Goal: Transaction & Acquisition: Purchase product/service

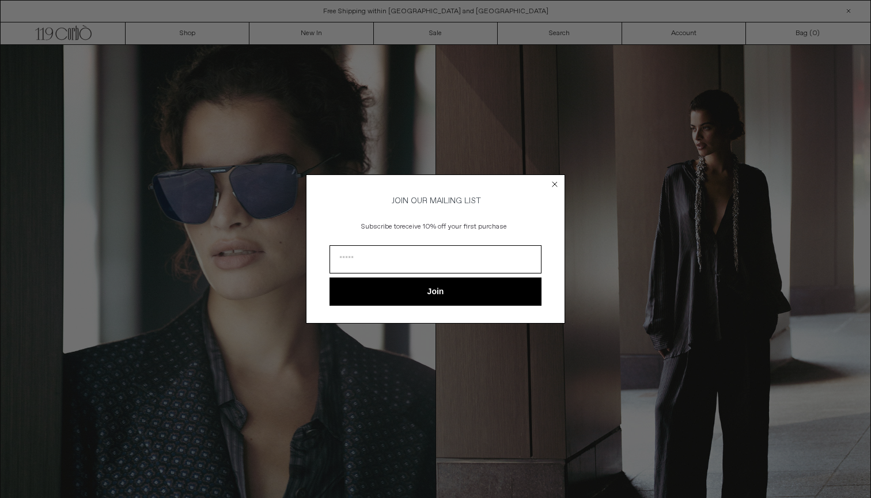
click at [553, 183] on circle "Close dialog" at bounding box center [554, 184] width 11 height 11
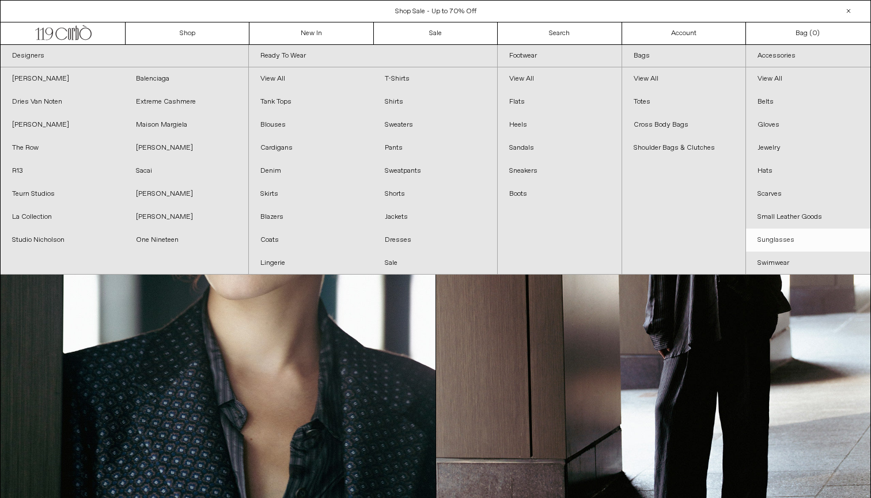
click at [786, 244] on link "Sunglasses" at bounding box center [808, 240] width 124 height 23
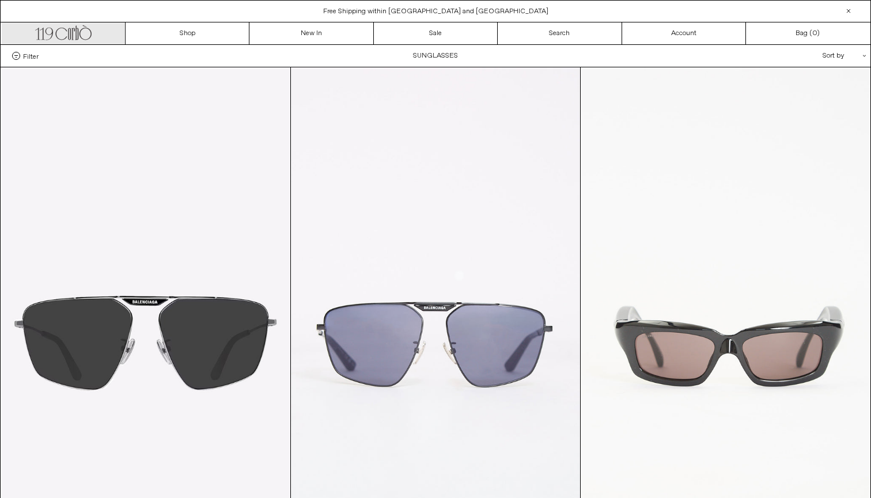
click at [78, 31] on icon at bounding box center [76, 33] width 3 height 14
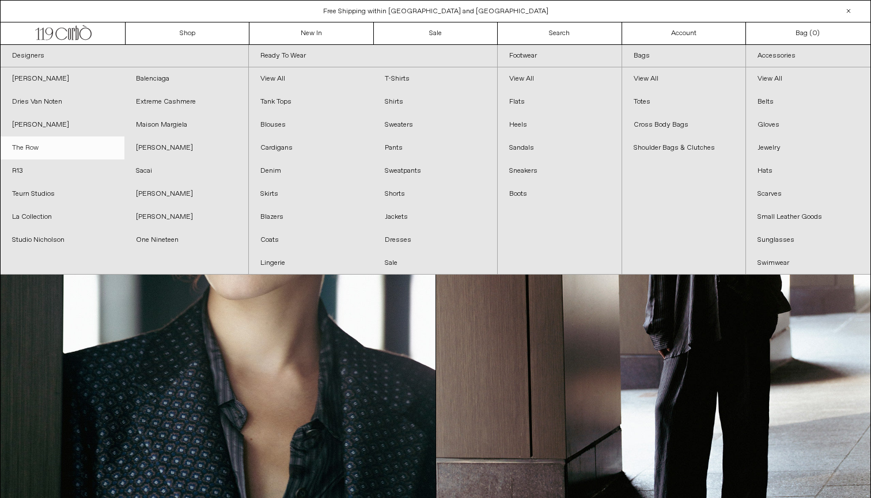
click at [61, 147] on link "The Row" at bounding box center [63, 147] width 124 height 23
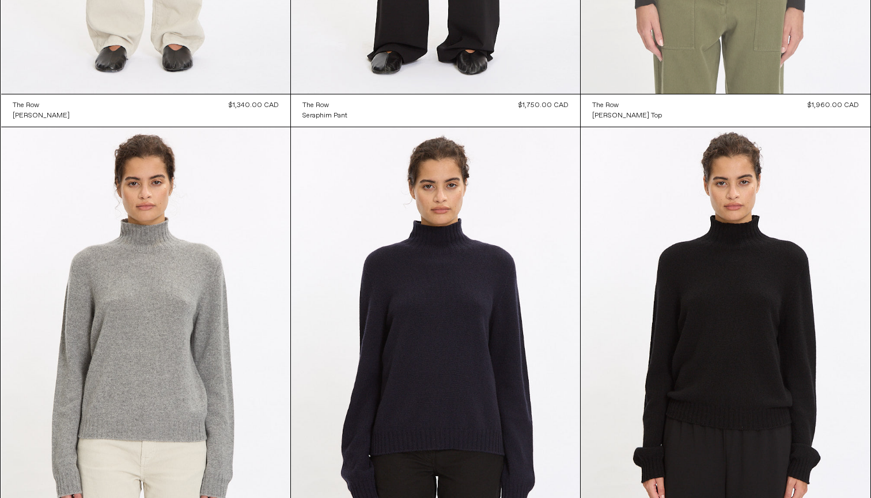
scroll to position [899, 0]
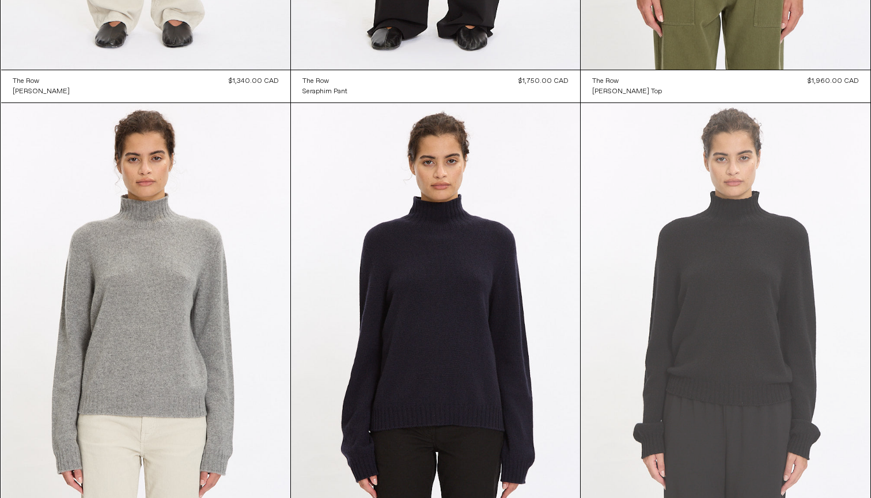
click at [640, 228] on at bounding box center [724, 320] width 289 height 434
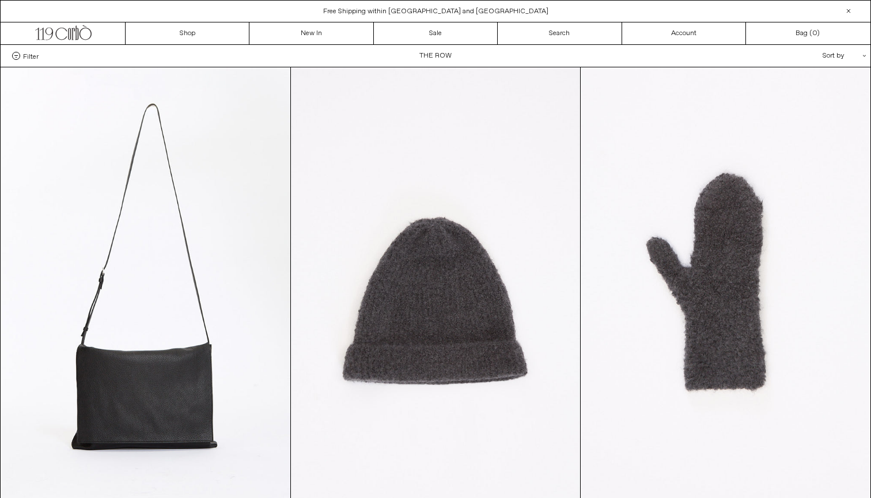
scroll to position [0, 0]
click at [848, 62] on div "Sort by .cls-1{fill:#231f20}" at bounding box center [807, 56] width 104 height 22
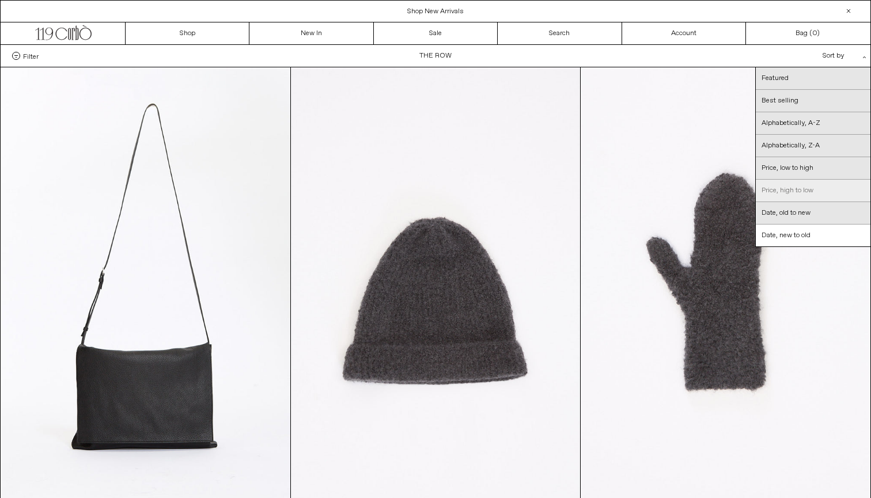
click at [812, 184] on link "Price, high to low" at bounding box center [812, 191] width 115 height 22
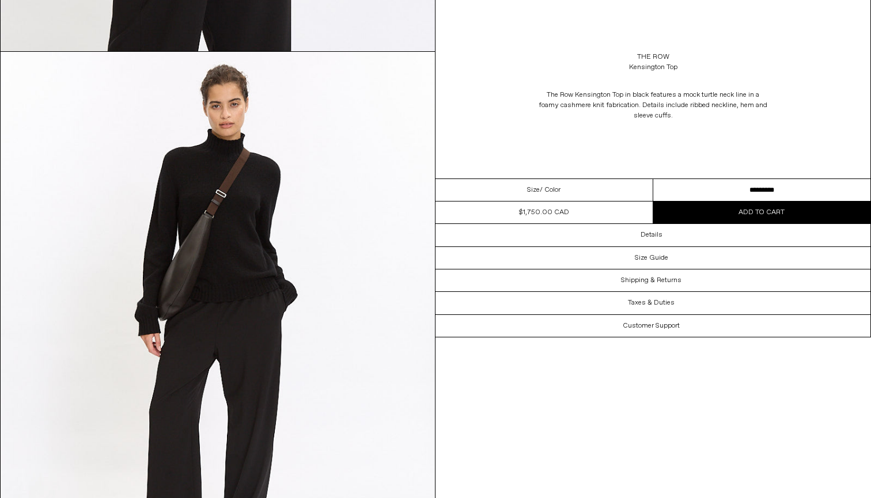
scroll to position [1483, 0]
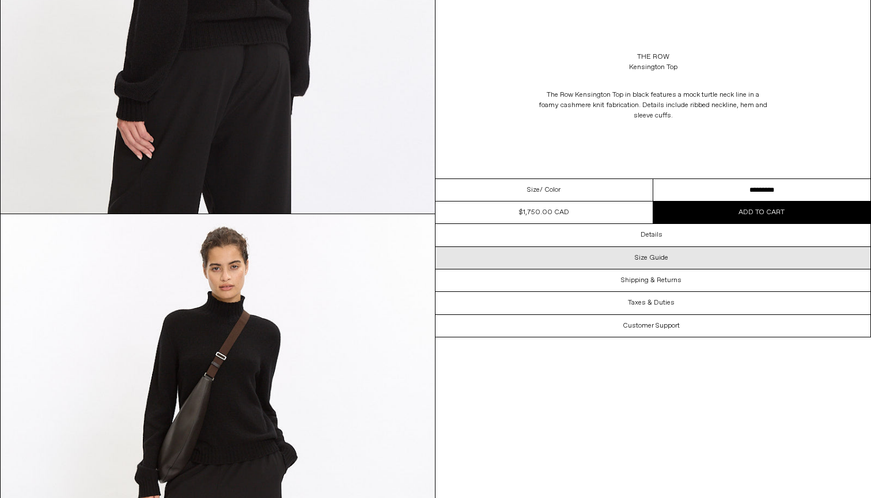
click at [669, 261] on div "Size Guide" at bounding box center [652, 258] width 435 height 22
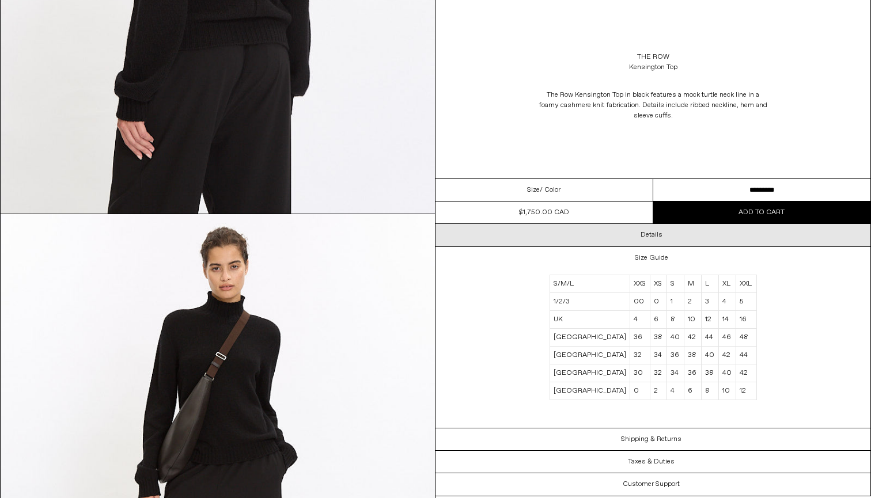
click at [683, 238] on div "Details" at bounding box center [652, 235] width 435 height 22
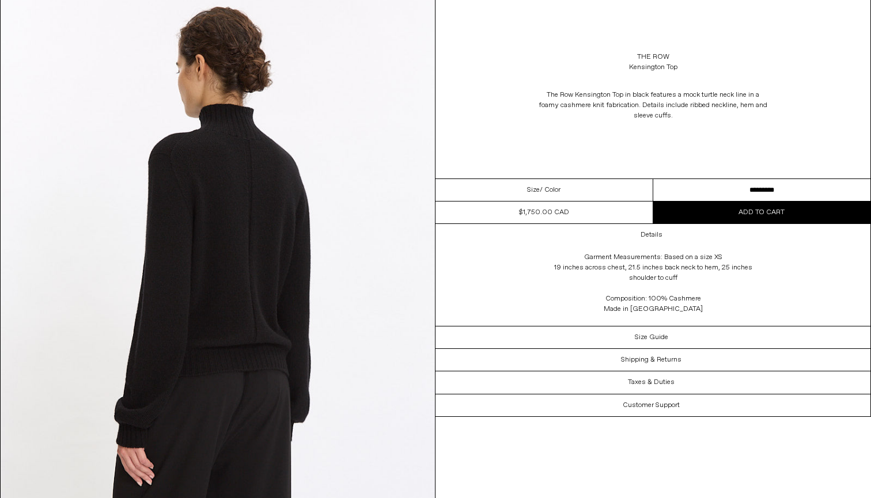
scroll to position [1473, 0]
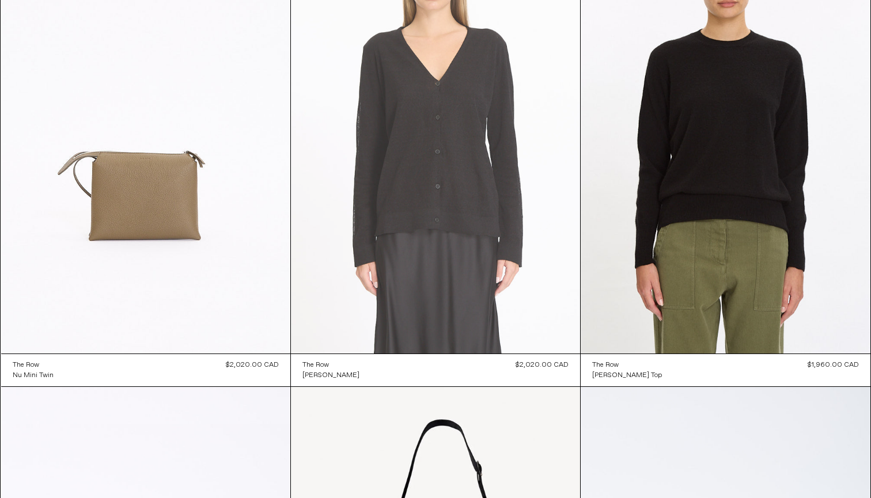
scroll to position [3886, 0]
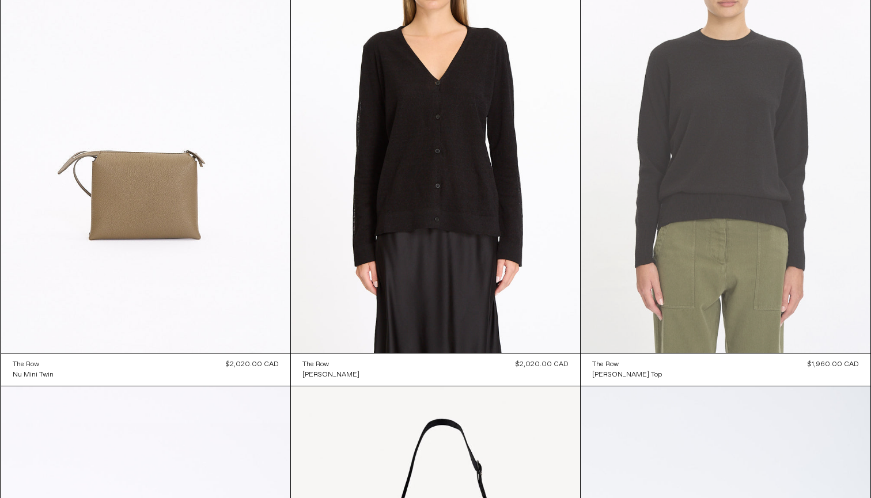
click at [777, 126] on at bounding box center [724, 136] width 289 height 434
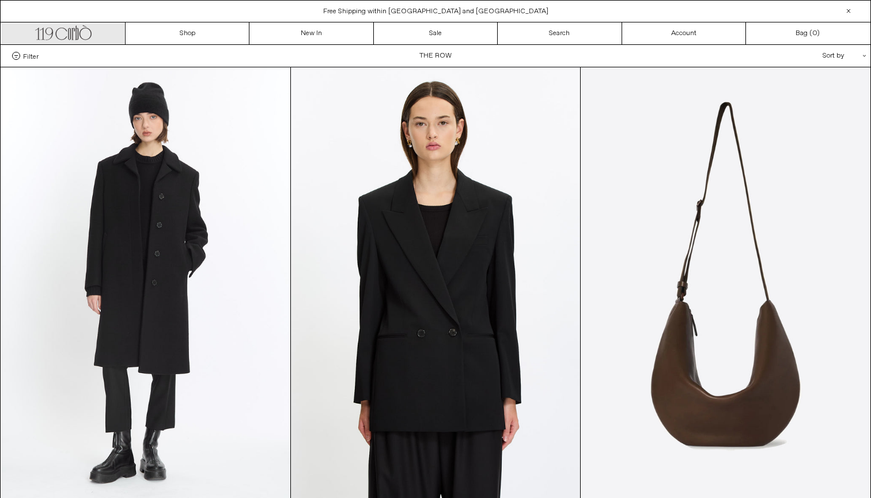
scroll to position [0, 0]
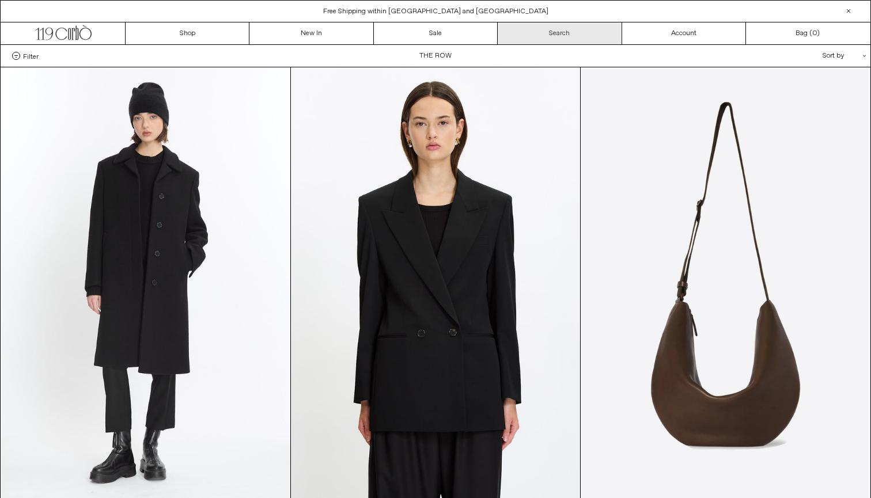
click at [563, 37] on link "Search" at bounding box center [559, 33] width 124 height 22
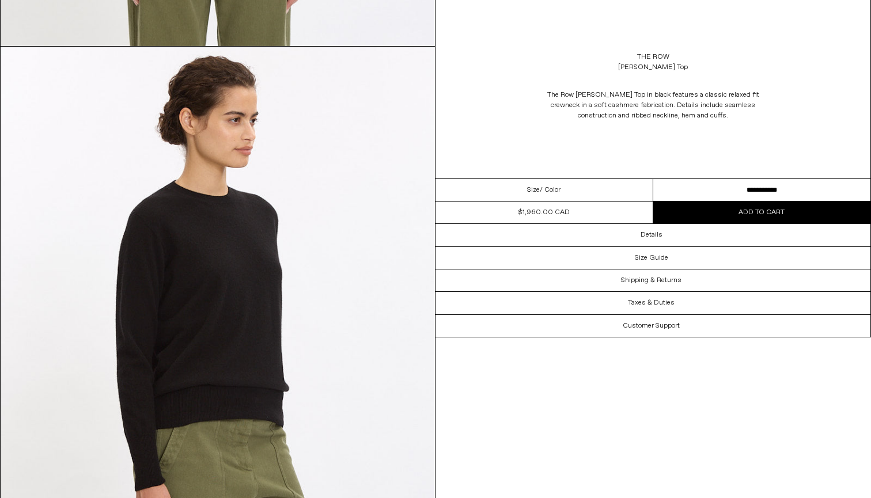
scroll to position [525, 0]
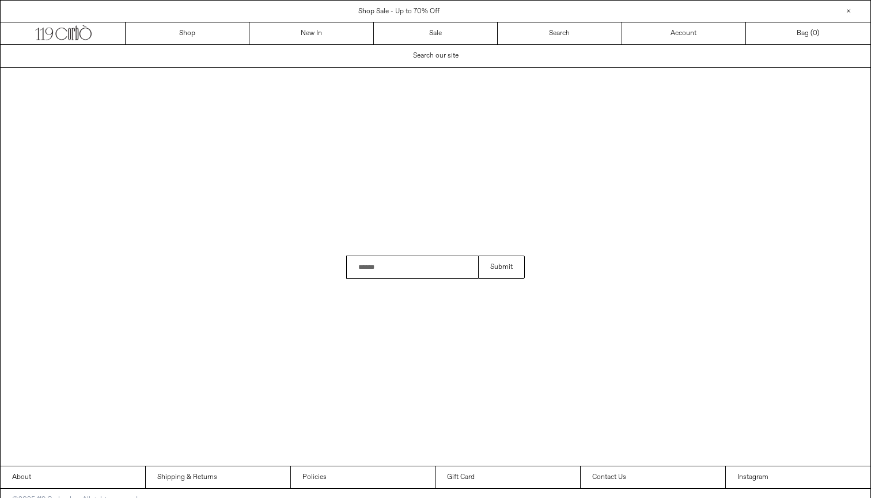
click at [399, 266] on input "Search" at bounding box center [412, 267] width 132 height 23
type input "**********"
click at [501, 267] on button "Submit" at bounding box center [501, 267] width 47 height 23
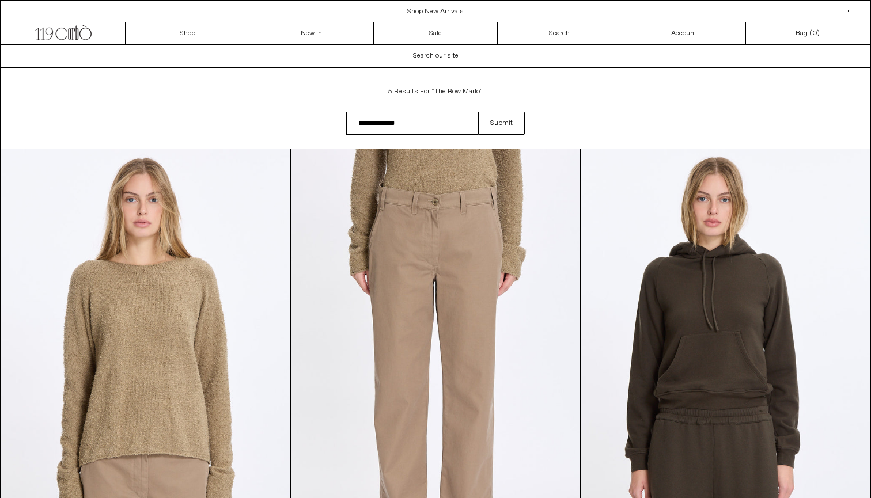
click at [413, 124] on input "**********" at bounding box center [412, 123] width 132 height 23
type input "*******"
click at [501, 123] on button "Submit" at bounding box center [501, 123] width 47 height 23
